Goal: Navigation & Orientation: Find specific page/section

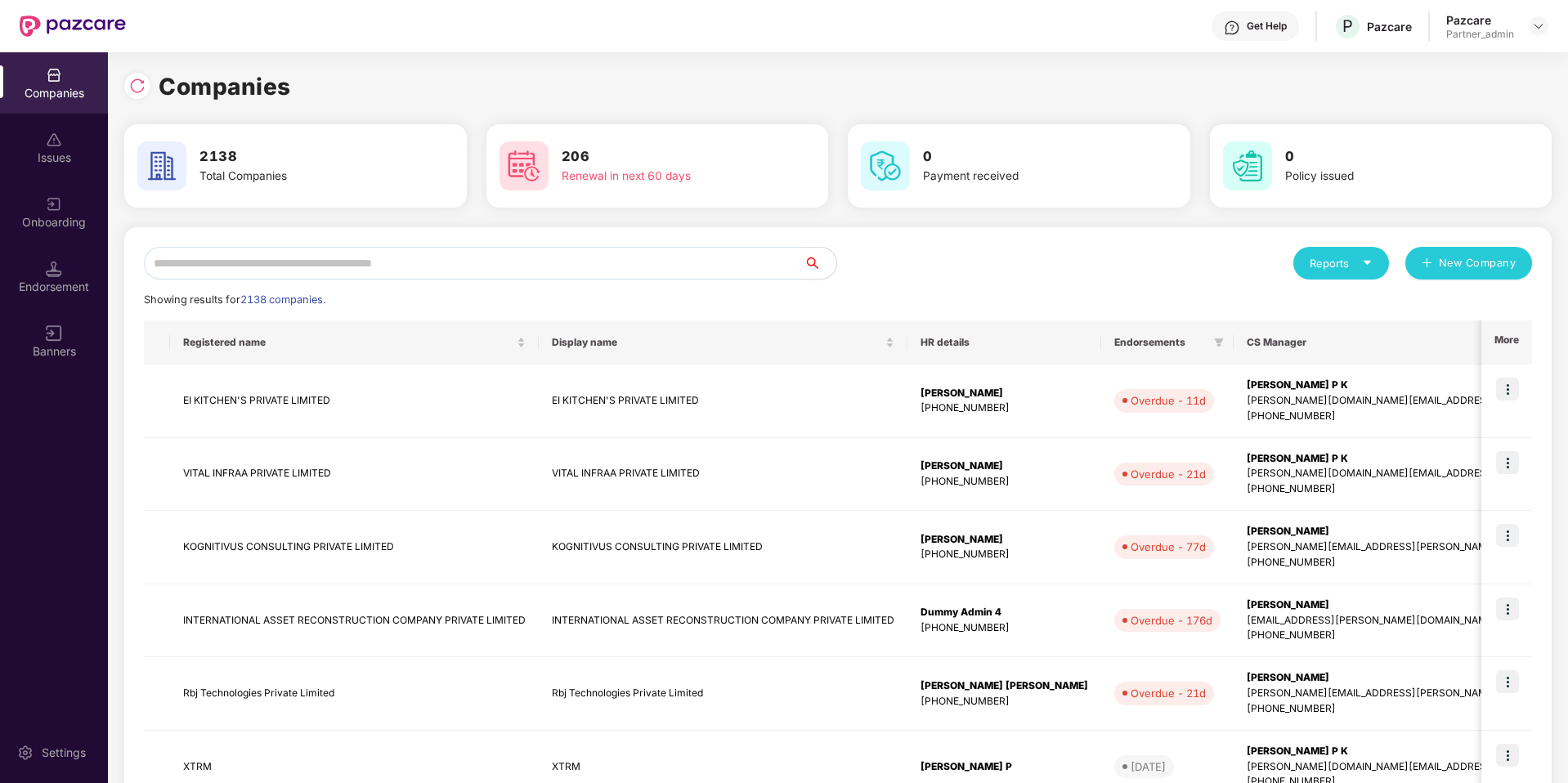
click at [954, 30] on div "Get Help P Pazcare Pazcare Partner_admin" at bounding box center [837, 26] width 1423 height 53
